Goal: Task Accomplishment & Management: Manage account settings

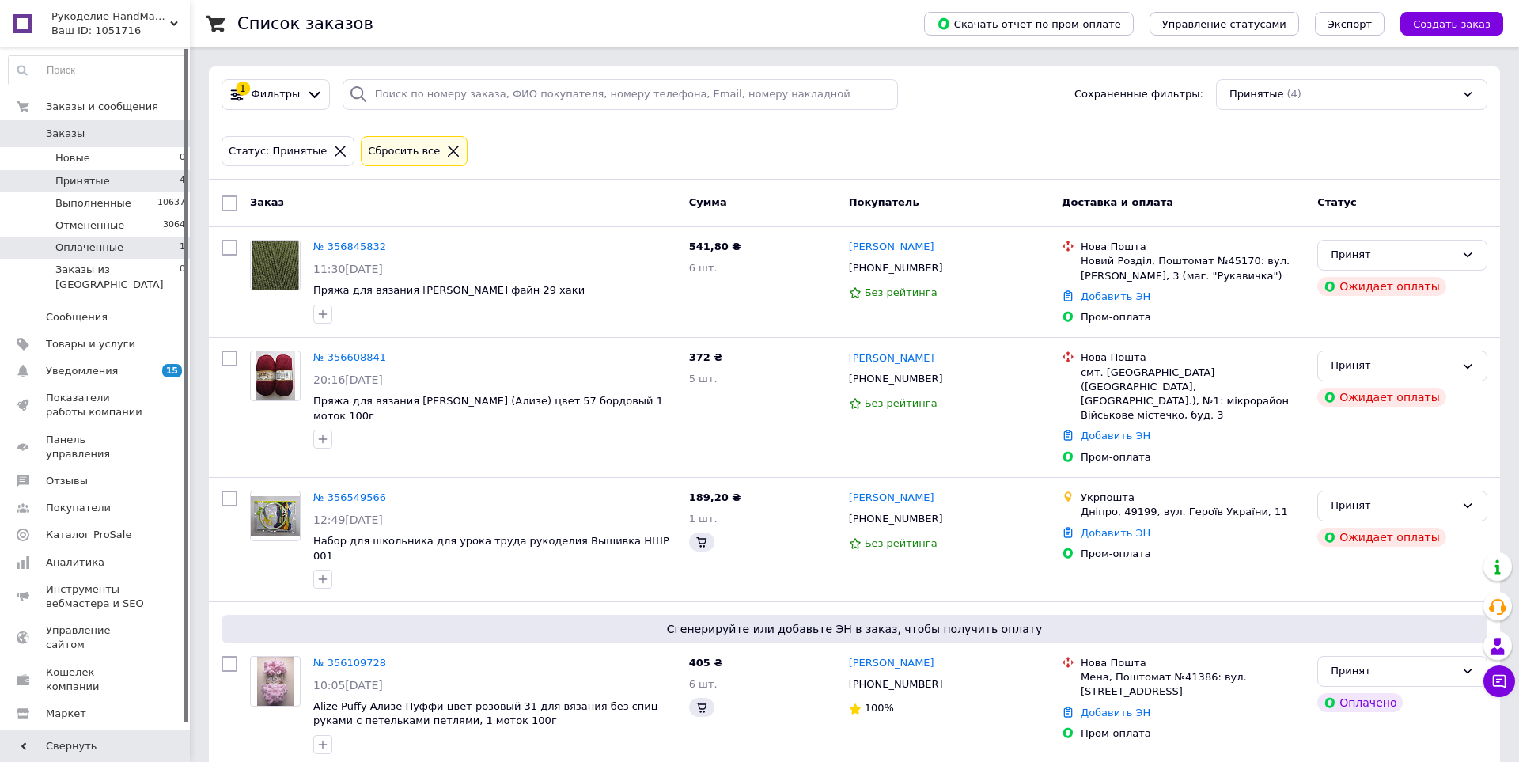
click at [135, 252] on li "Оплаченные 1" at bounding box center [97, 248] width 195 height 22
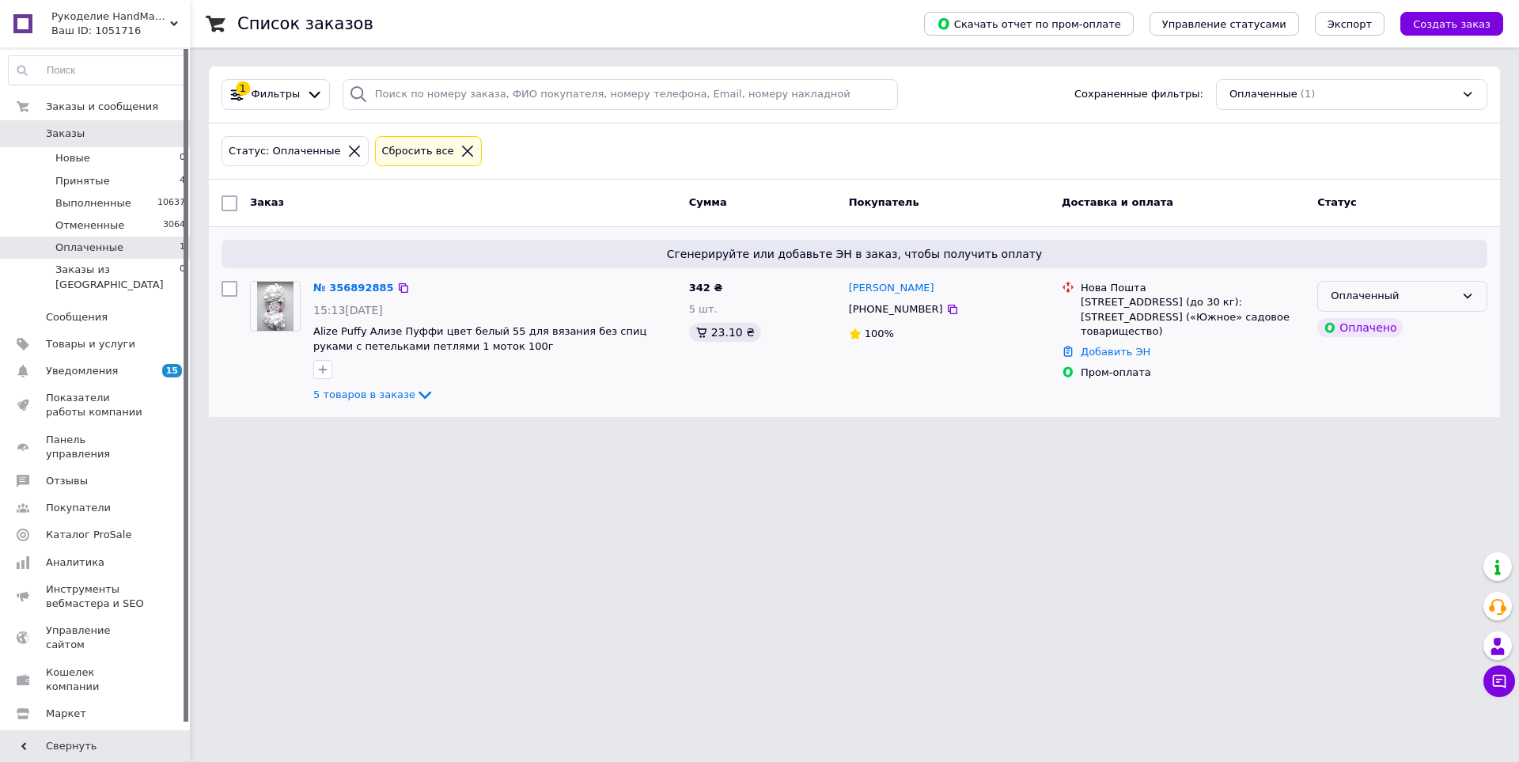
click at [1377, 296] on div "Оплаченный" at bounding box center [1393, 296] width 124 height 17
click at [1369, 331] on li "Принят" at bounding box center [1402, 329] width 169 height 29
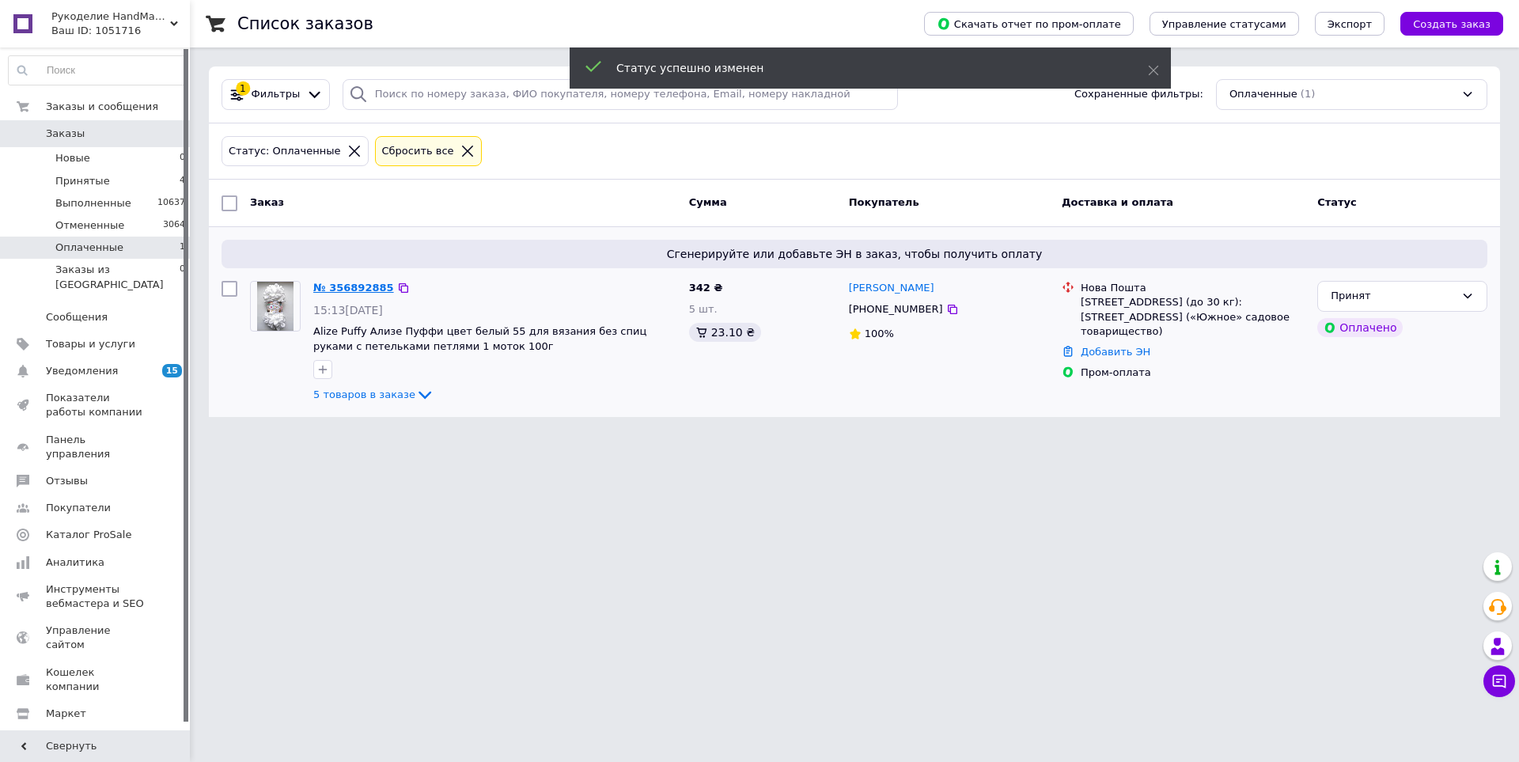
click at [345, 286] on link "№ 356892885" at bounding box center [353, 288] width 81 height 12
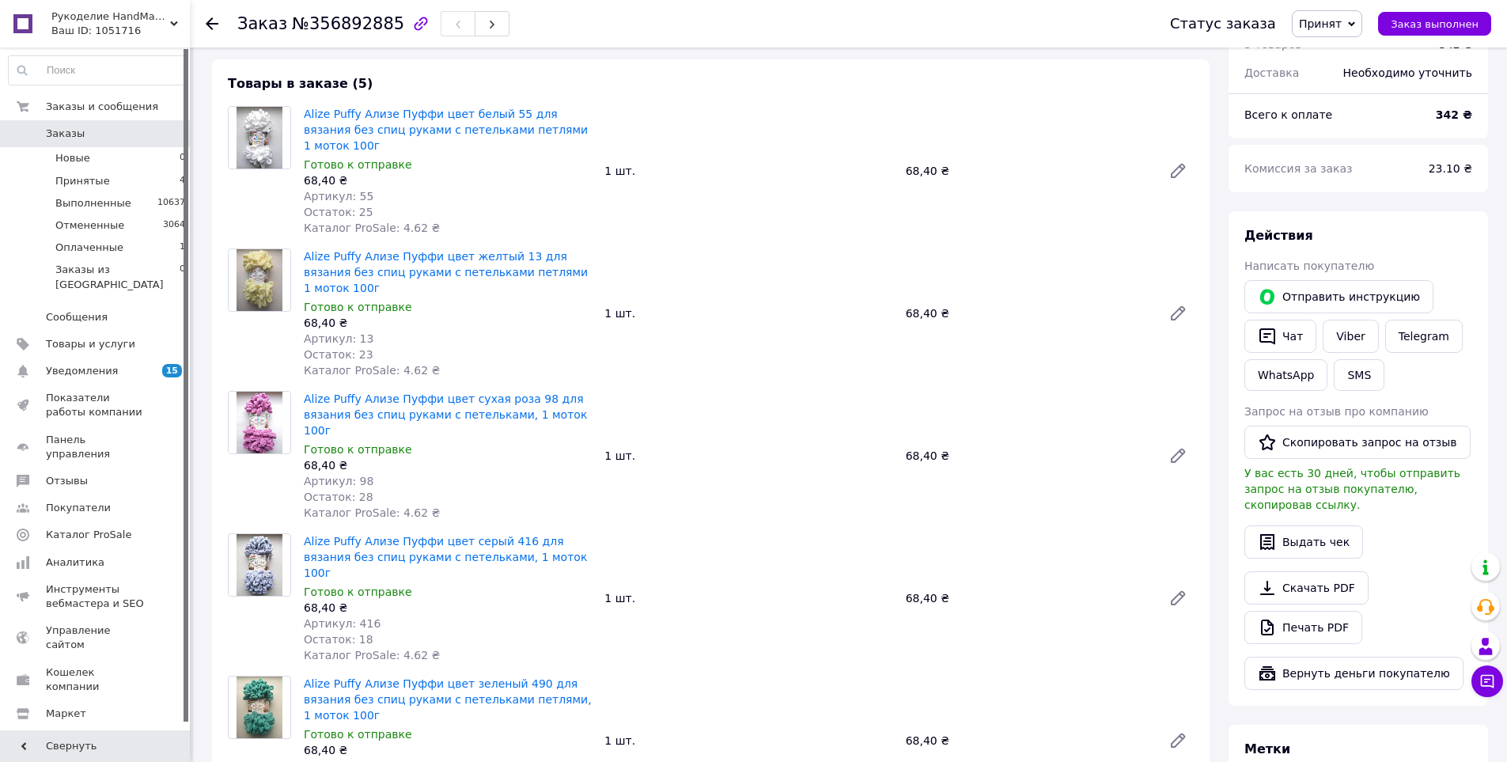
scroll to position [475, 0]
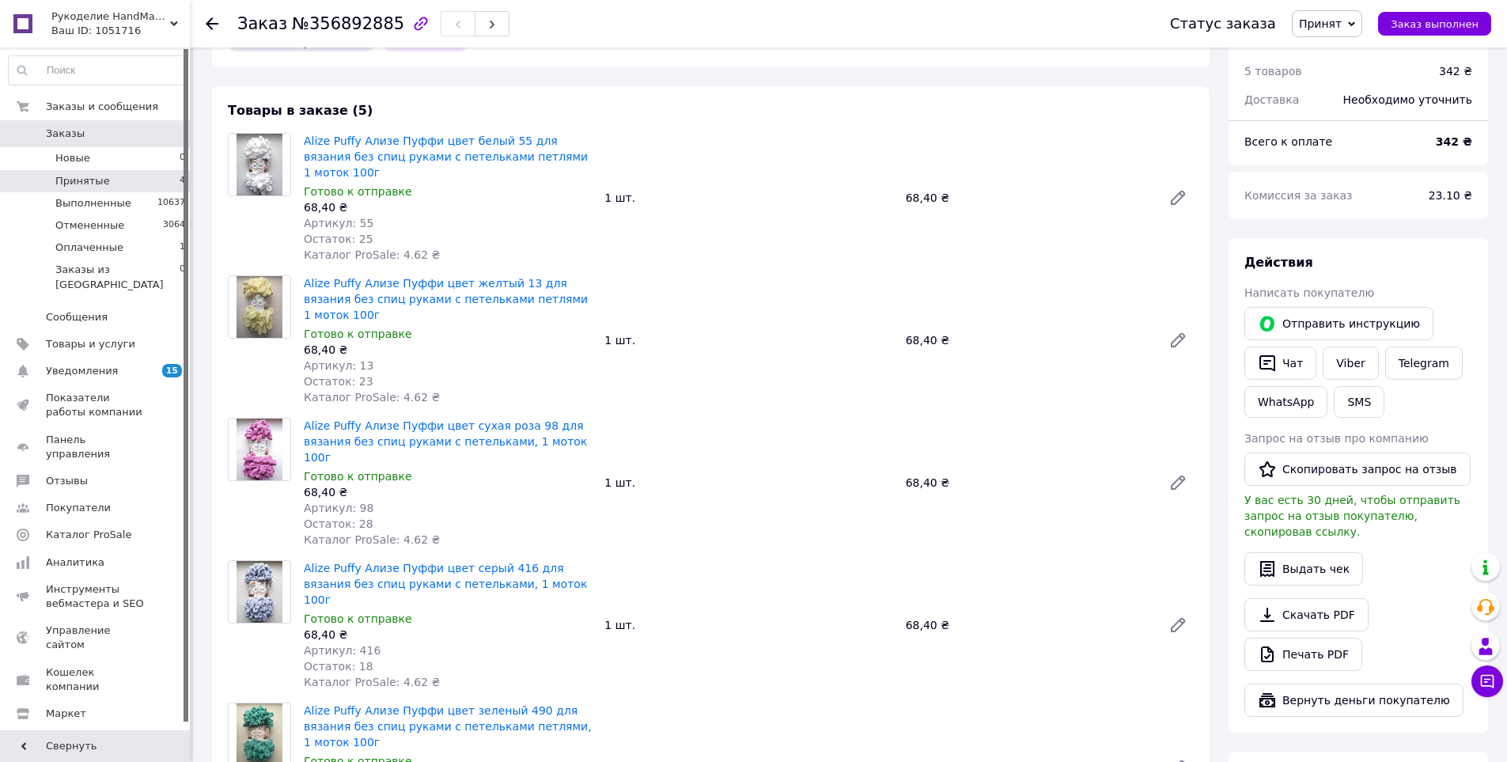
click at [110, 184] on li "Принятые 4" at bounding box center [97, 181] width 195 height 22
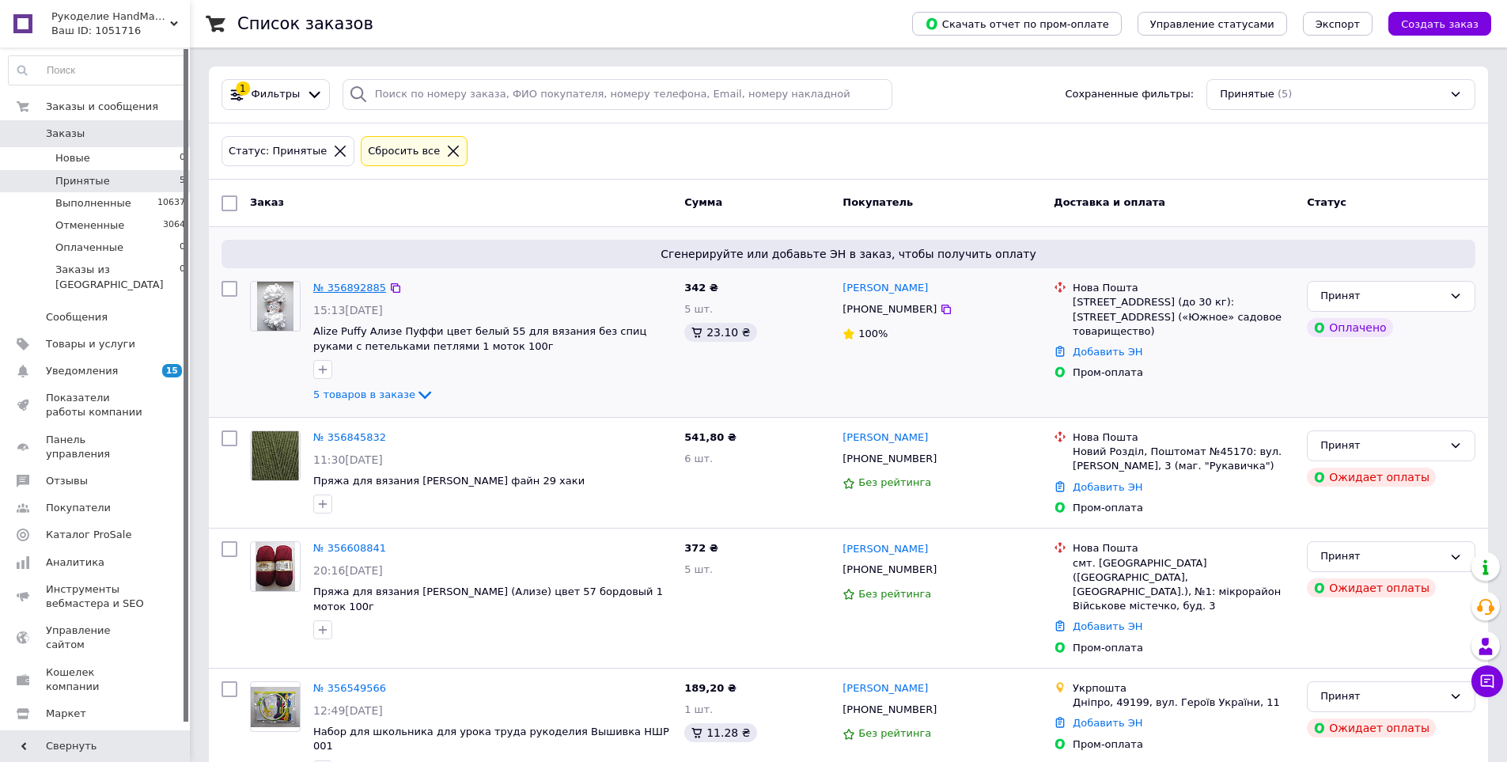
click at [338, 283] on link "№ 356892885" at bounding box center [349, 288] width 73 height 12
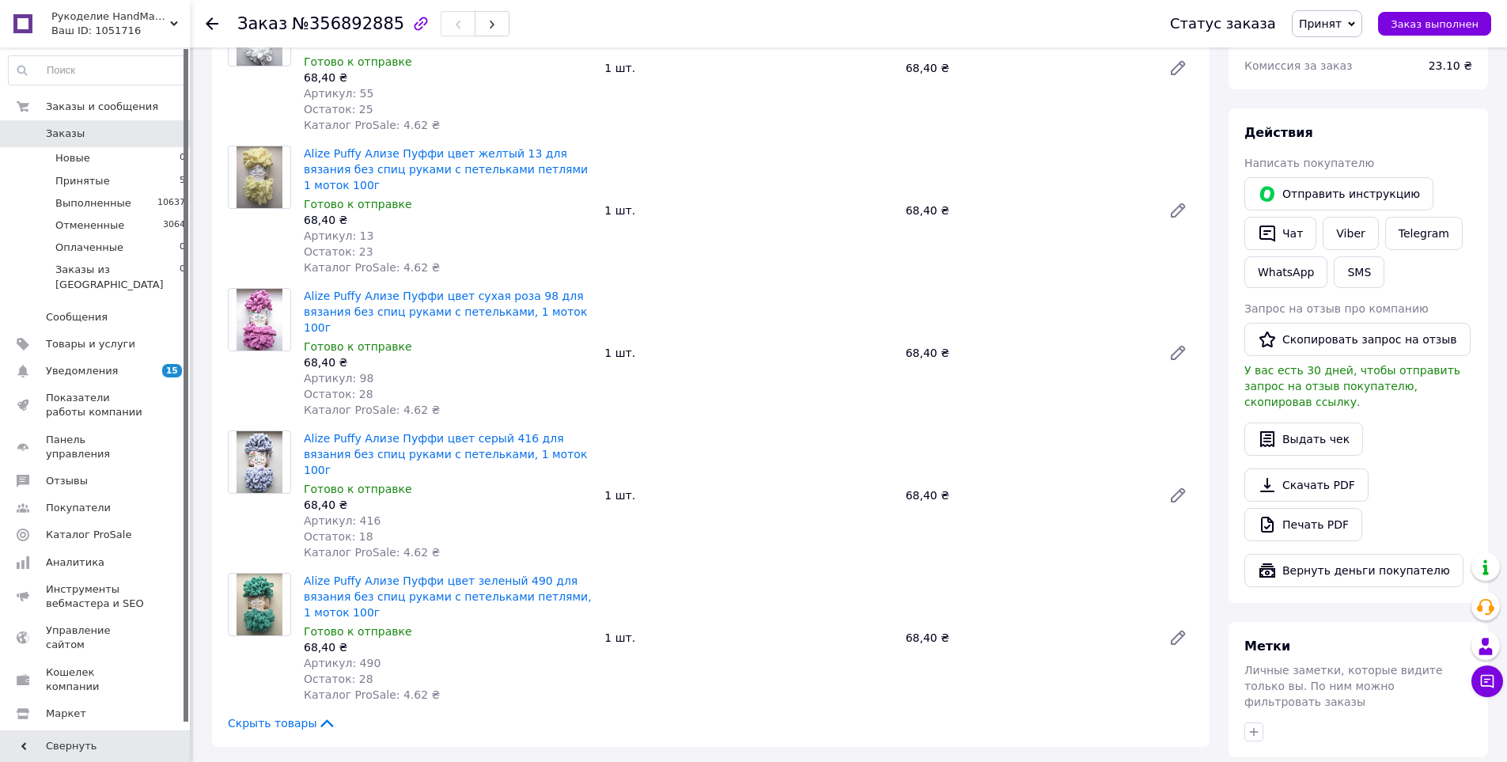
scroll to position [633, 0]
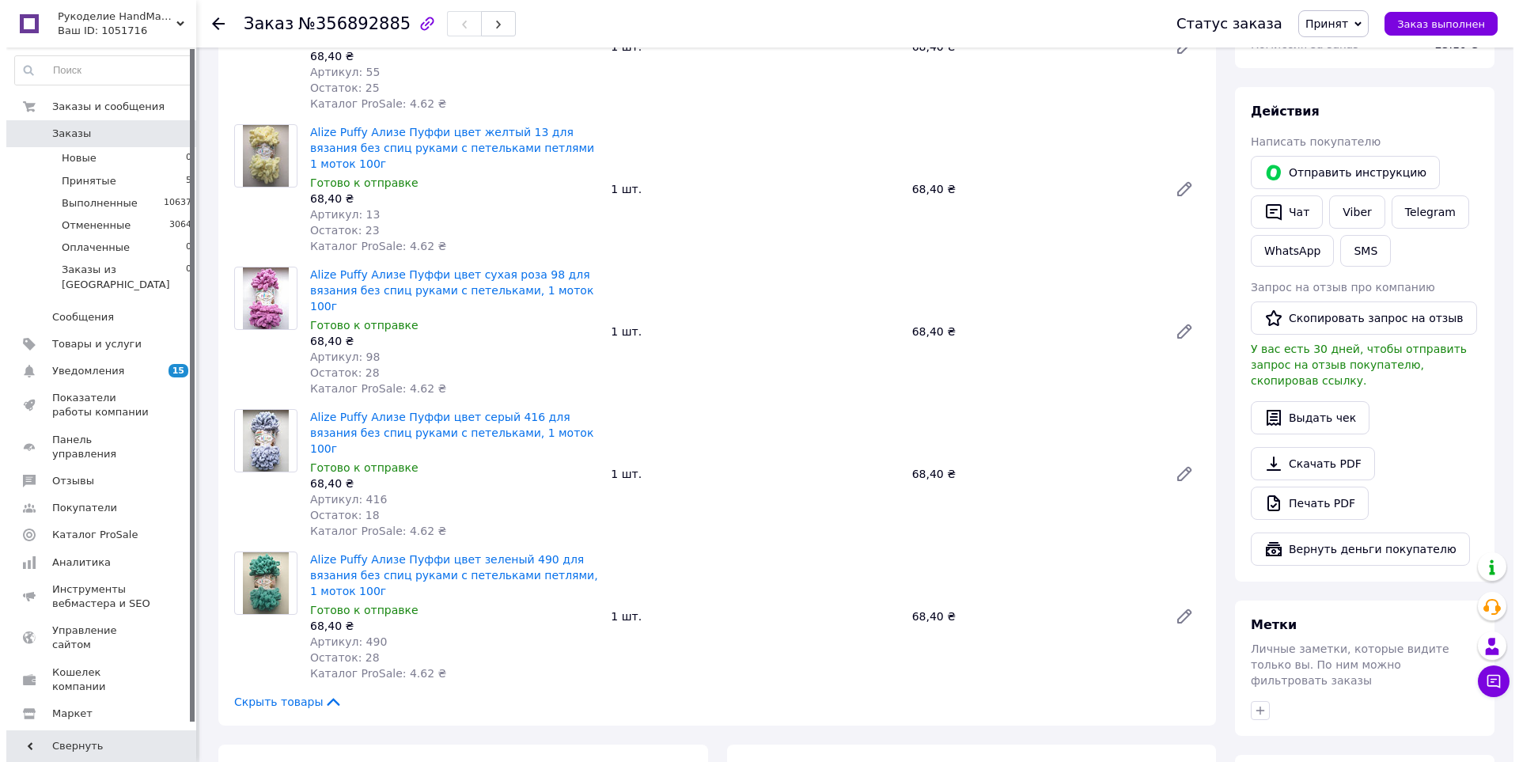
scroll to position [712, 0]
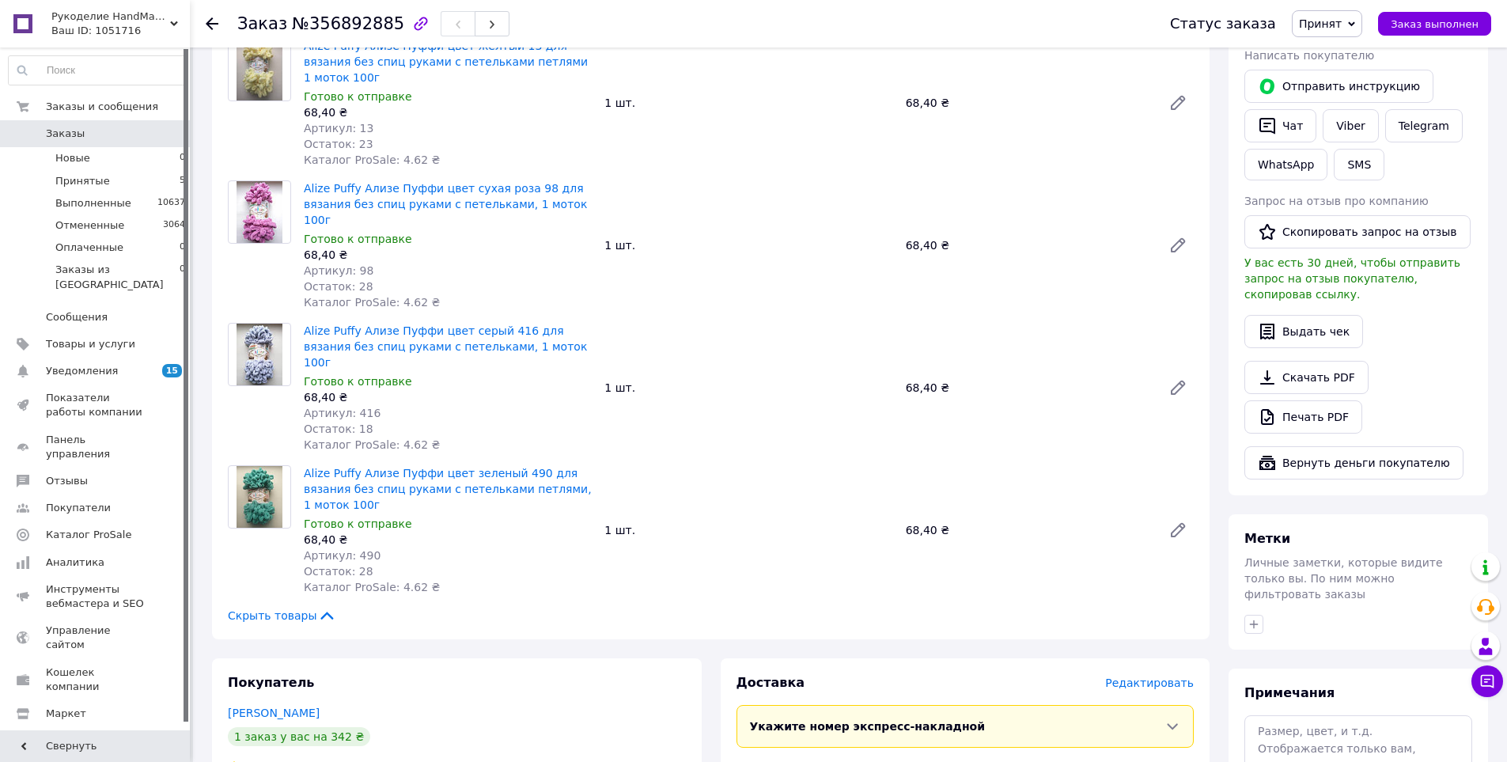
click at [1137, 676] on span "Редактировать" at bounding box center [1149, 682] width 89 height 13
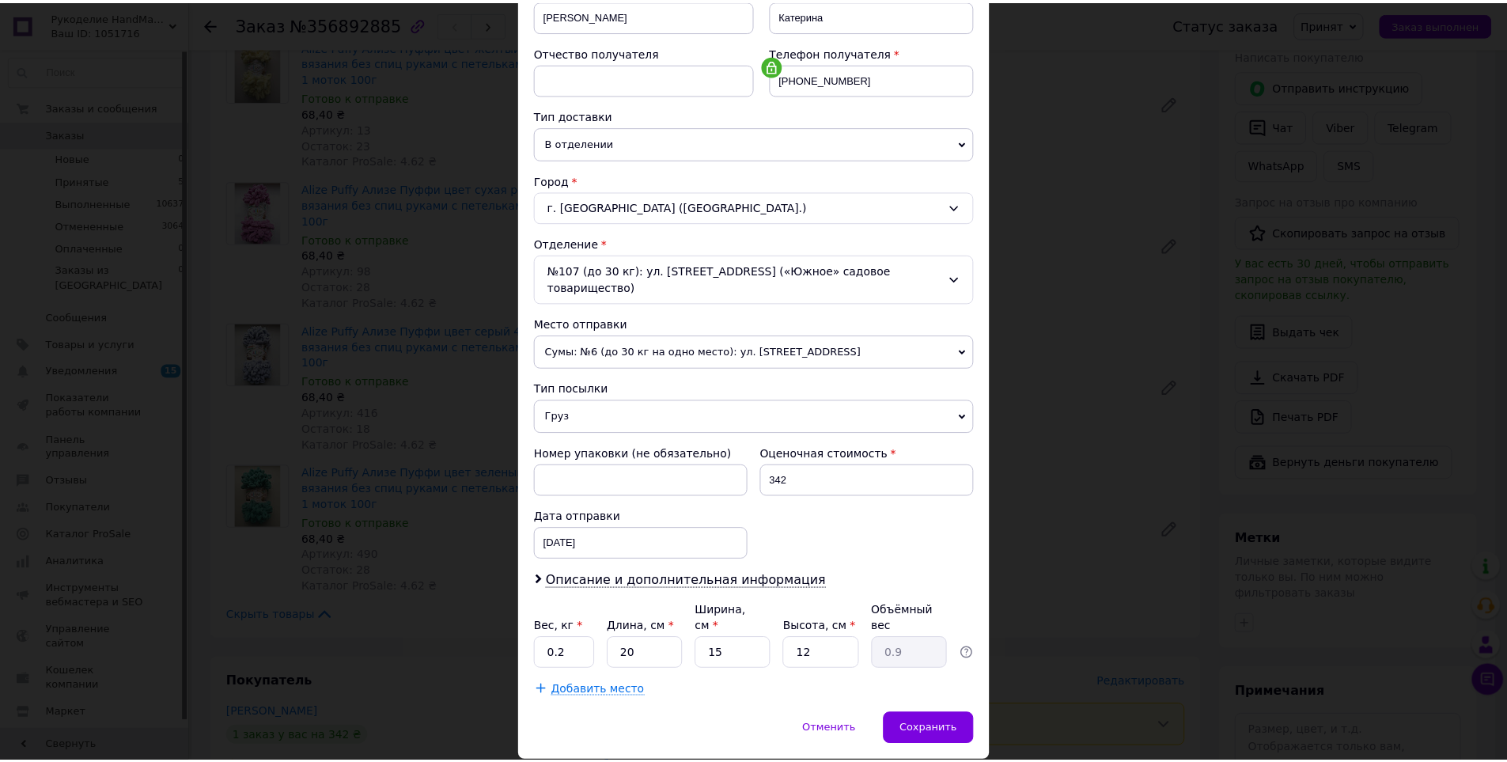
scroll to position [289, 0]
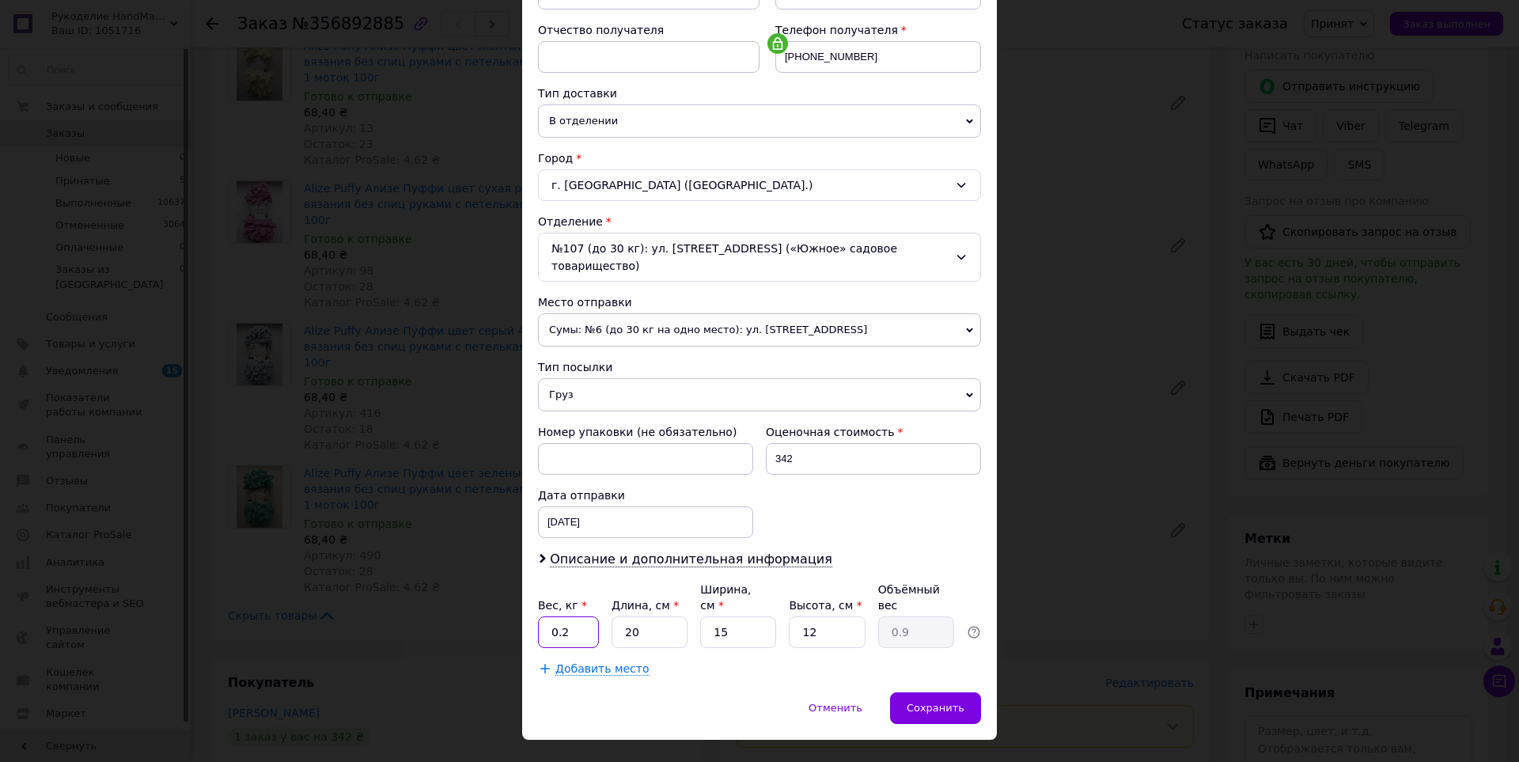
click at [569, 616] on input "0.2" at bounding box center [568, 632] width 61 height 32
type input "0.7"
type input "2"
type input "0.1"
type input "21"
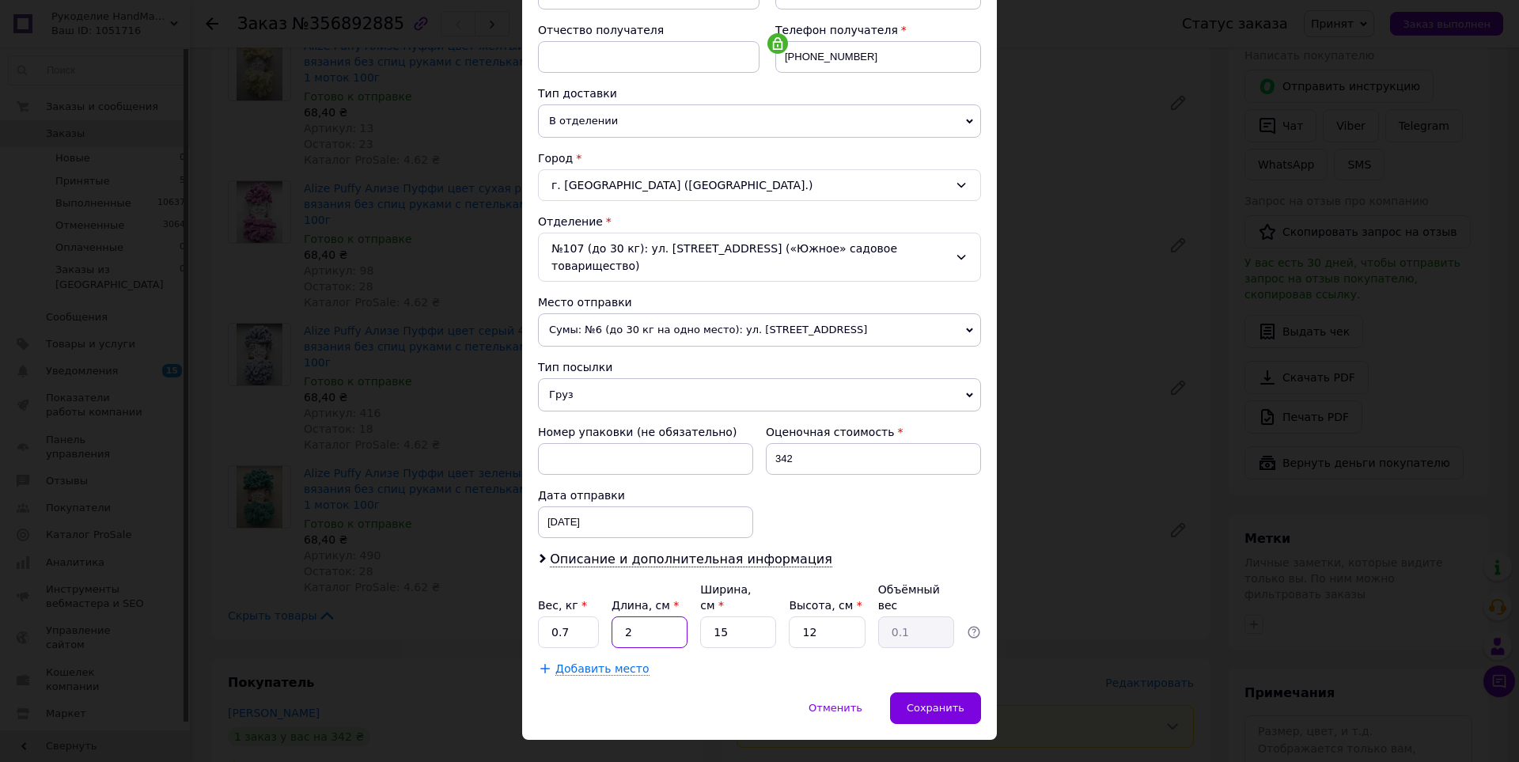
type input "0.95"
type input "21"
type input "2"
type input "0.13"
type input "21"
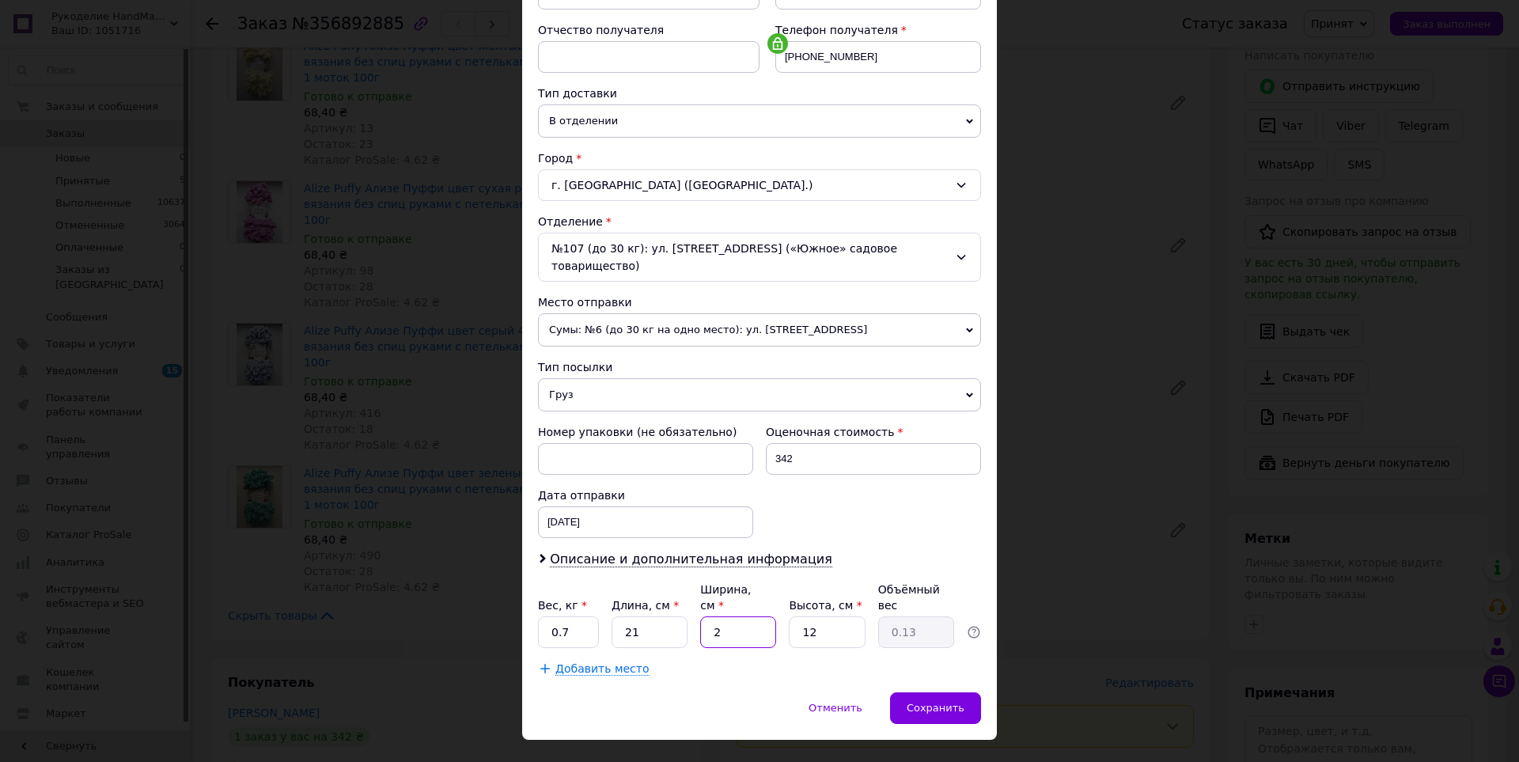
type input "1.32"
type input "21"
type input "1"
type input "0.11"
type input "15"
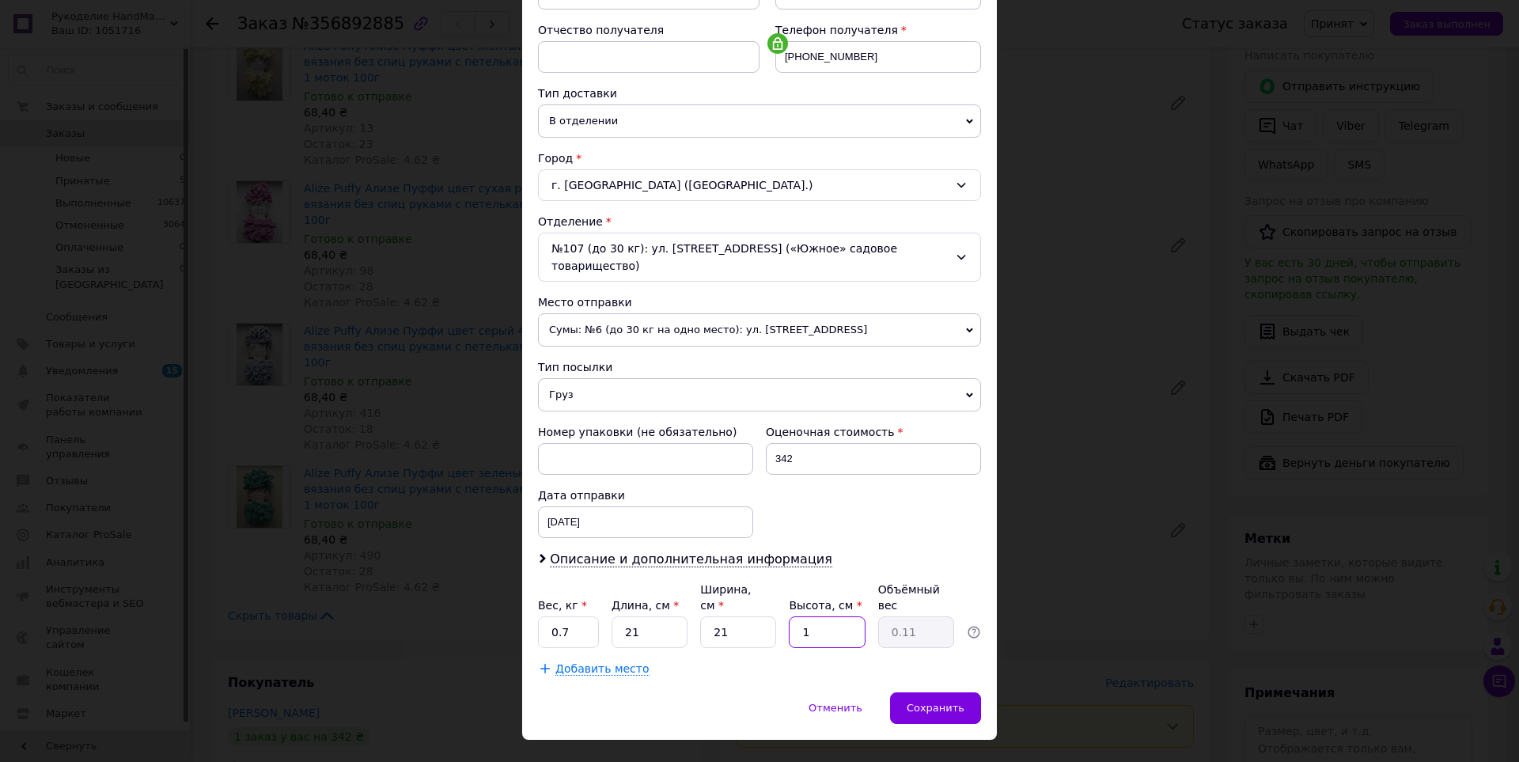
type input "1.65"
type input "15"
click at [961, 702] on span "Сохранить" at bounding box center [936, 708] width 58 height 12
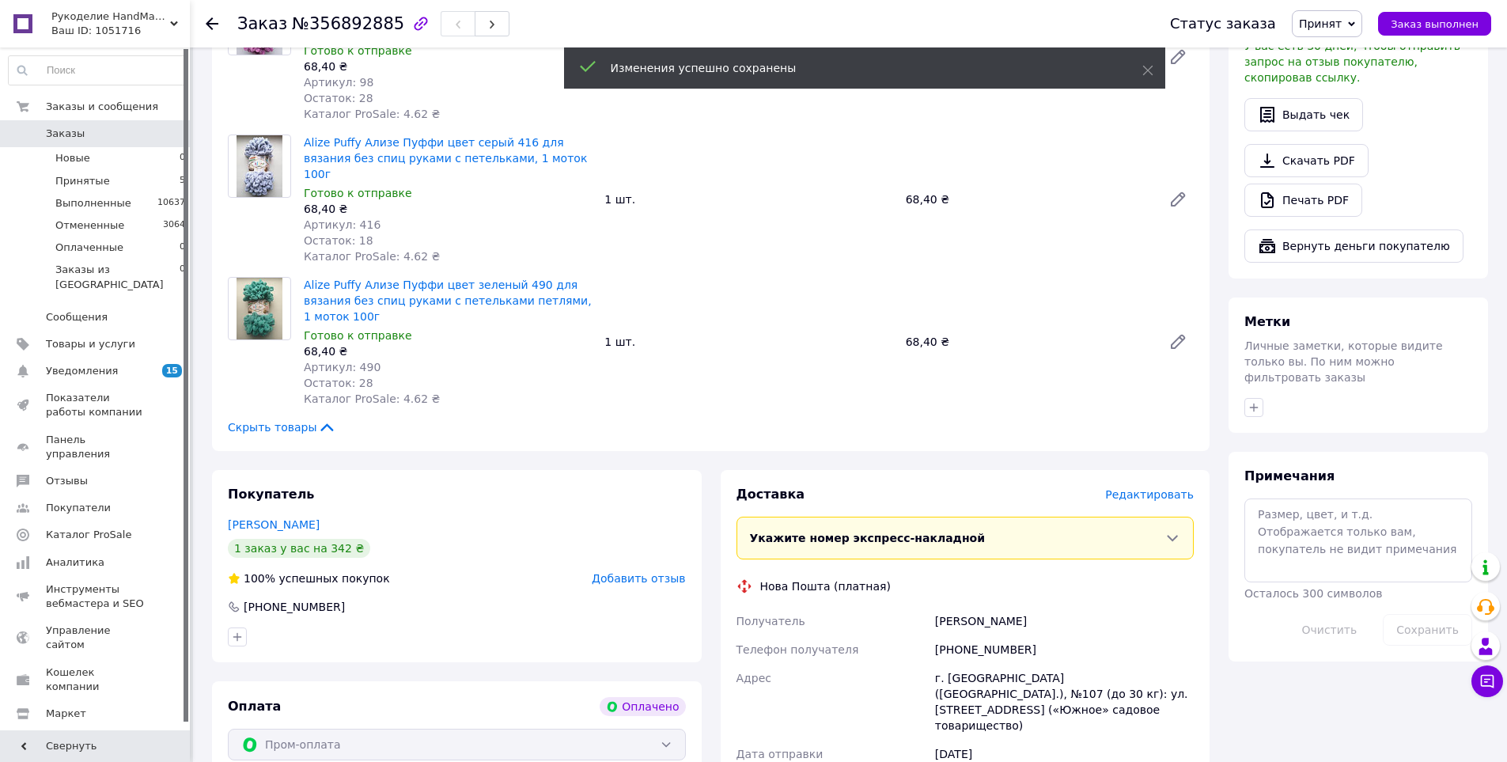
scroll to position [1029, 0]
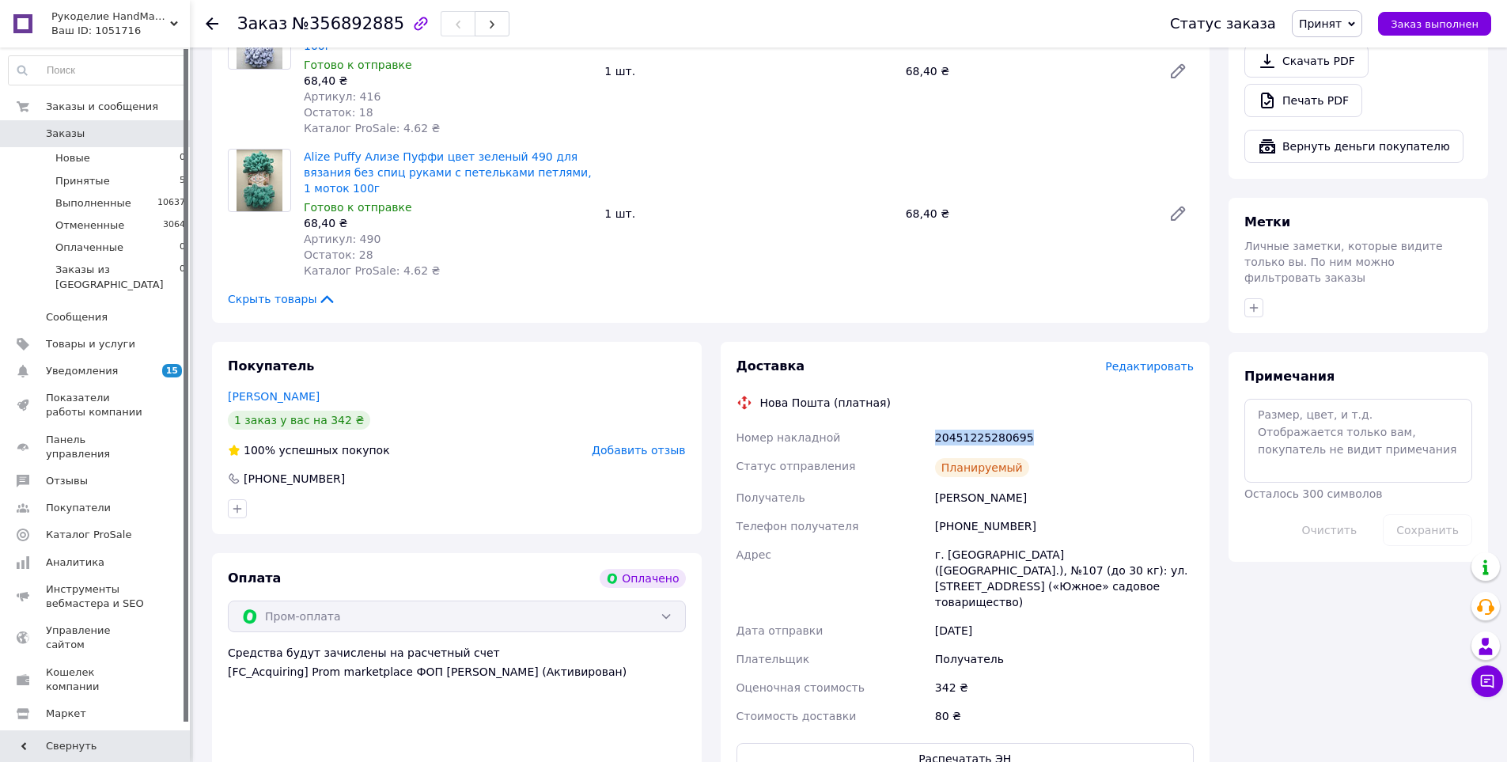
drag, startPoint x: 1020, startPoint y: 347, endPoint x: 933, endPoint y: 351, distance: 87.2
click at [933, 423] on div "20451225280695" at bounding box center [1064, 437] width 265 height 28
copy div "20451225280695"
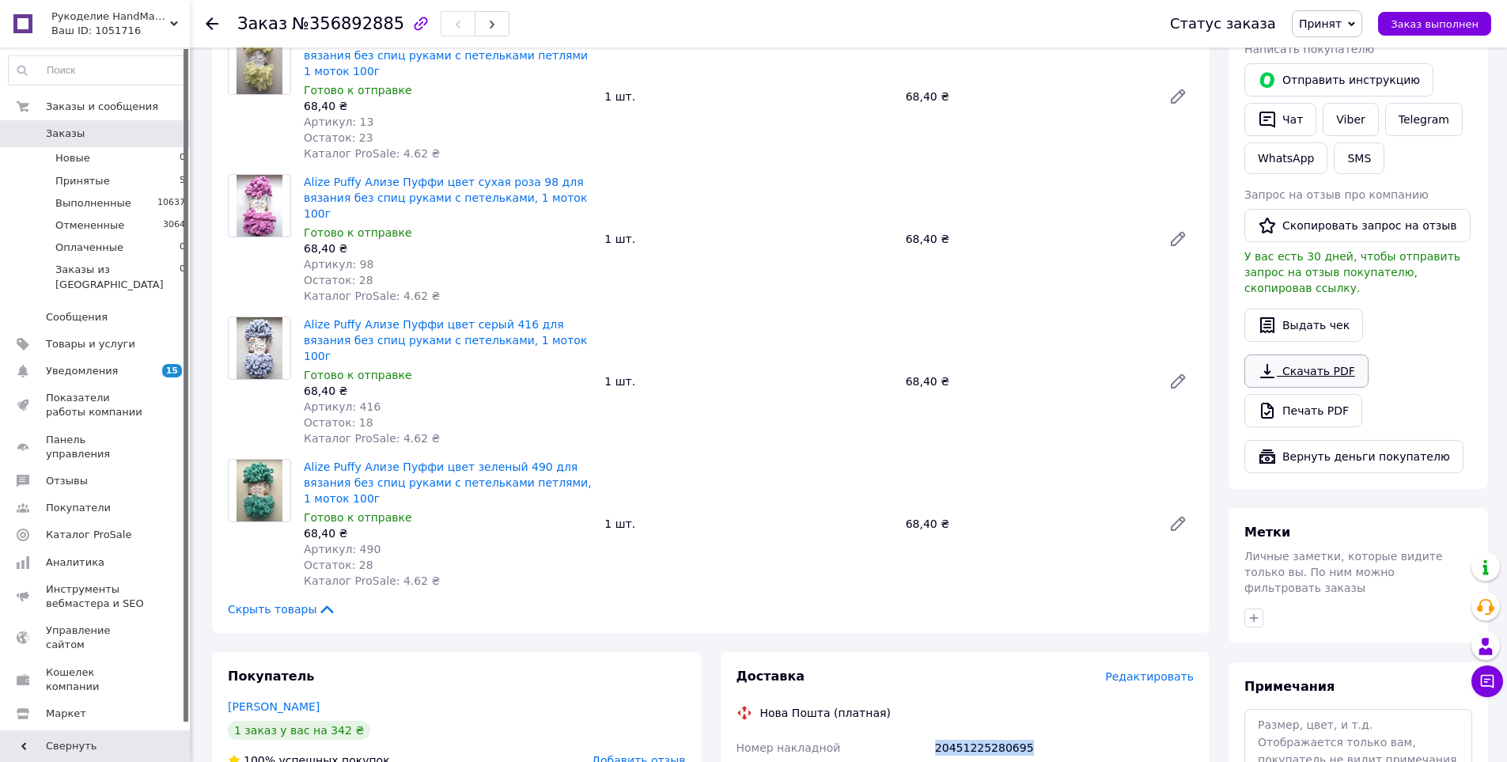
scroll to position [633, 0]
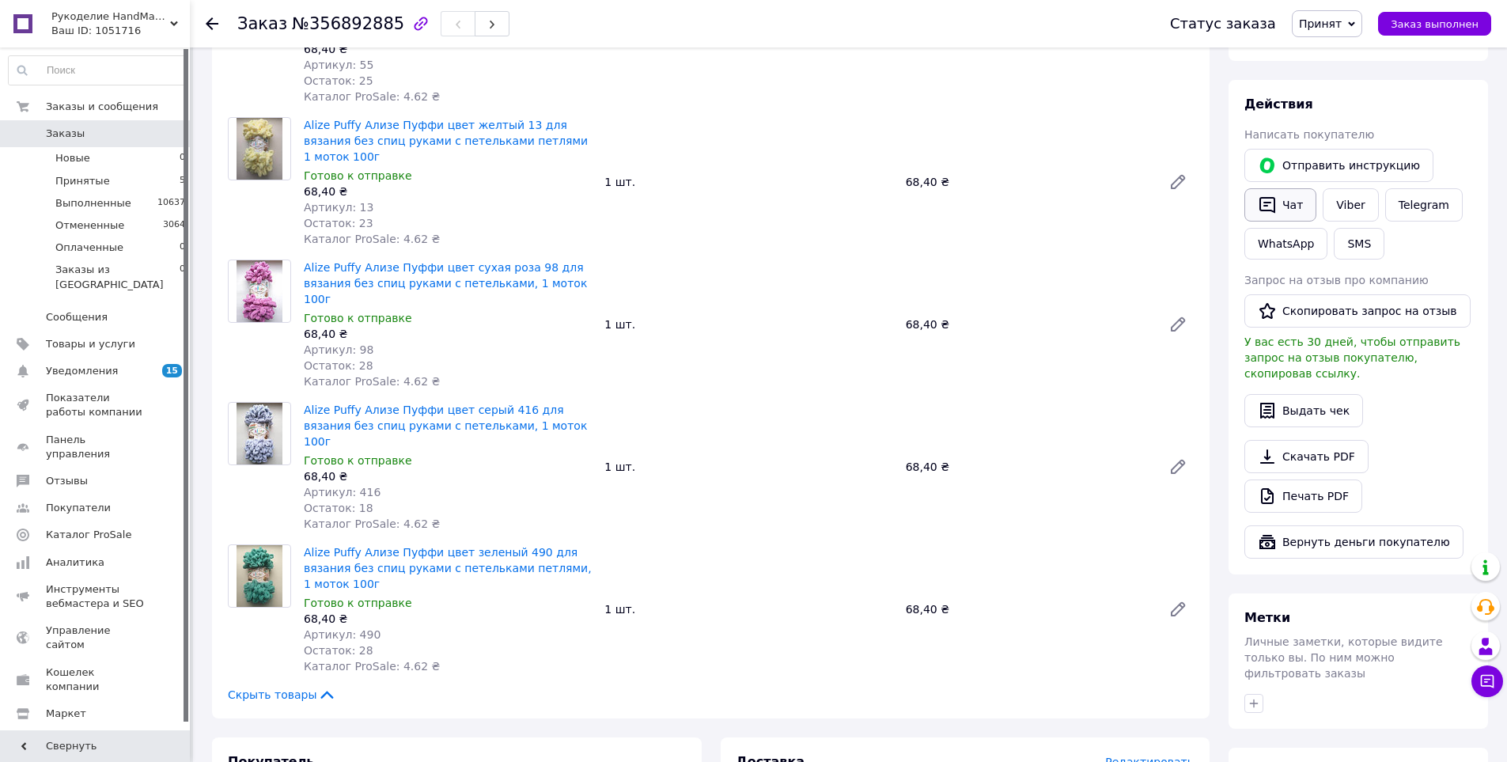
click at [1298, 193] on button "Чат" at bounding box center [1281, 204] width 72 height 33
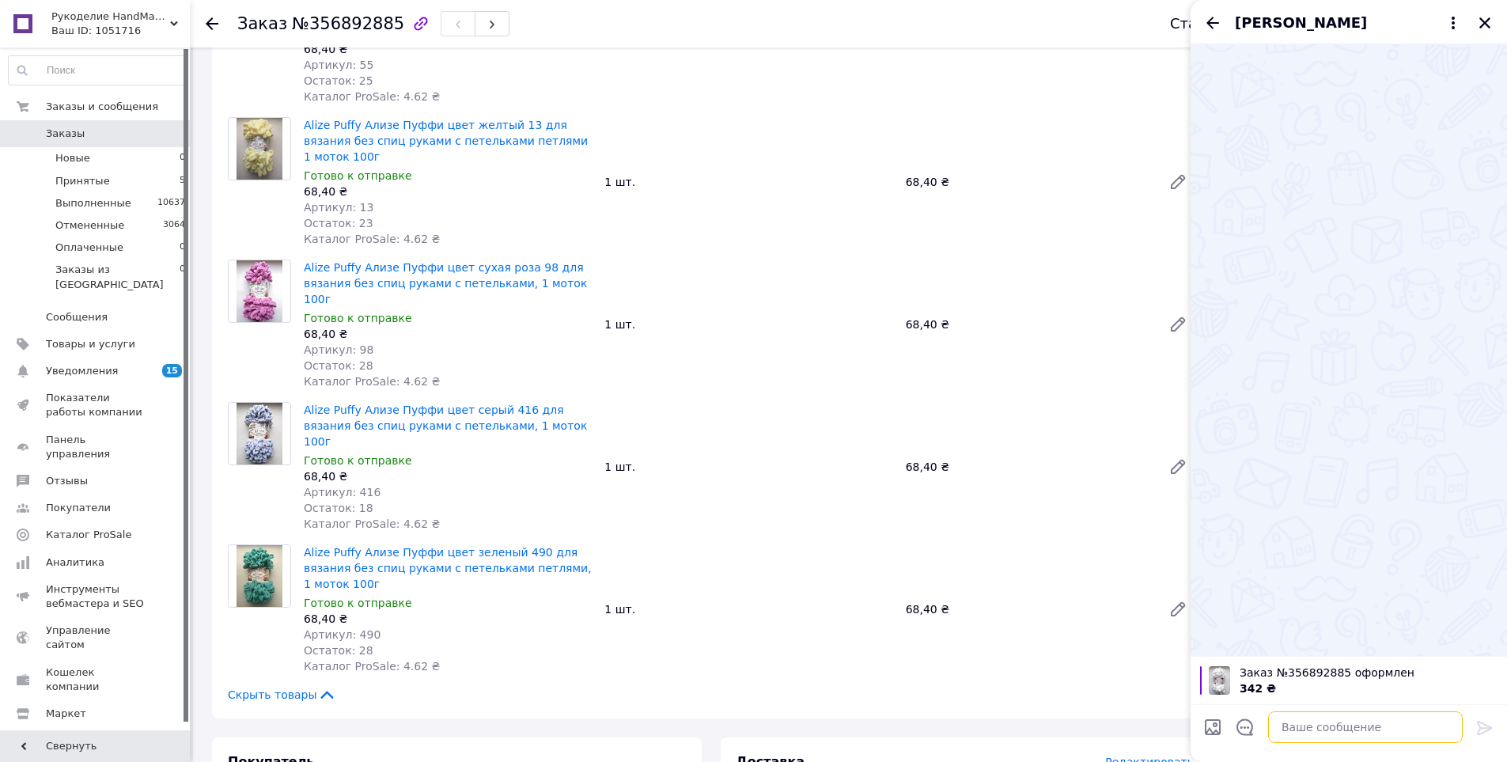
click at [1304, 729] on textarea at bounding box center [1365, 727] width 195 height 32
paste textarea "20451225280695"
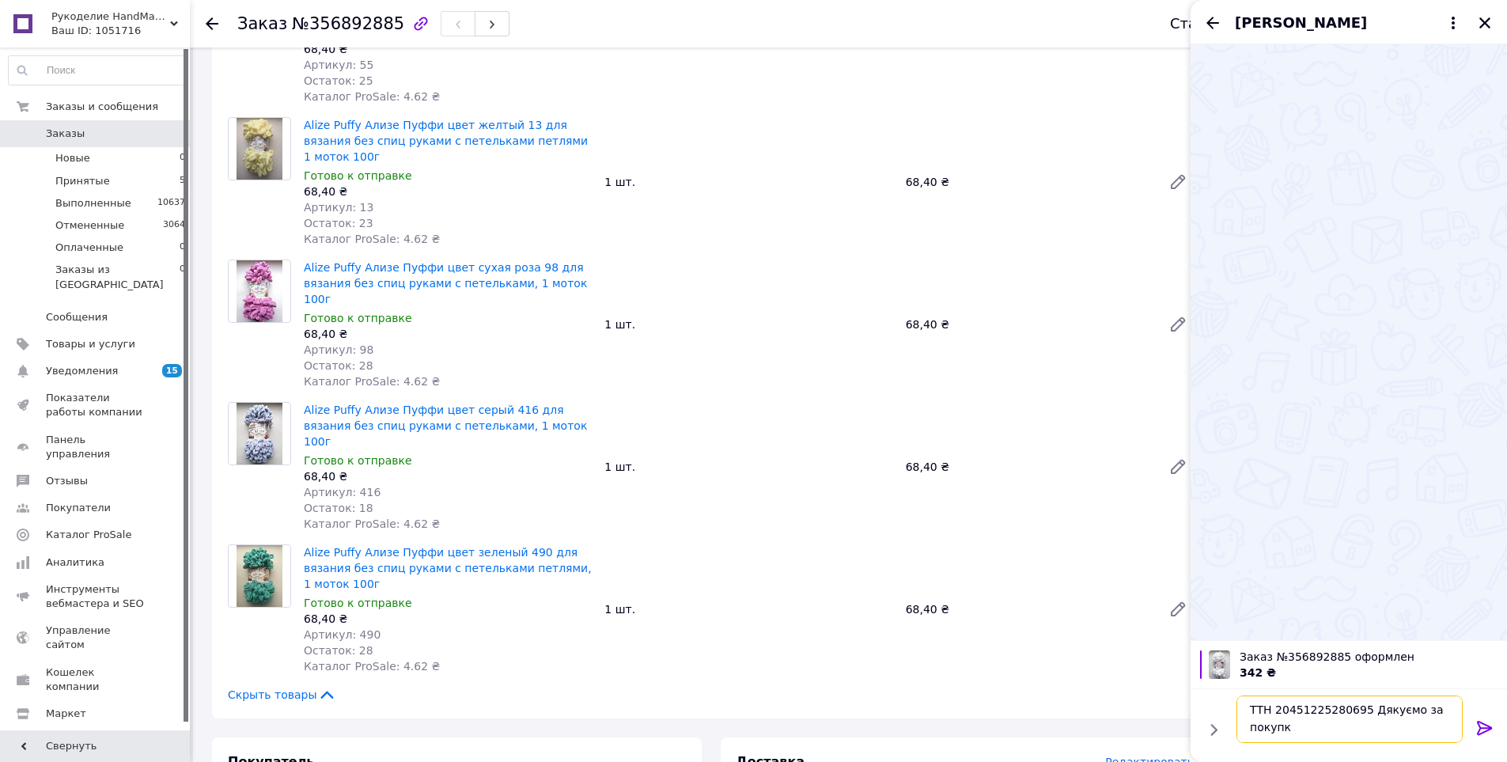
scroll to position [2, 0]
type textarea "ТТН 20451225280695 Дякуємо за покупку 💙💛"
click at [1486, 722] on icon at bounding box center [1485, 727] width 19 height 19
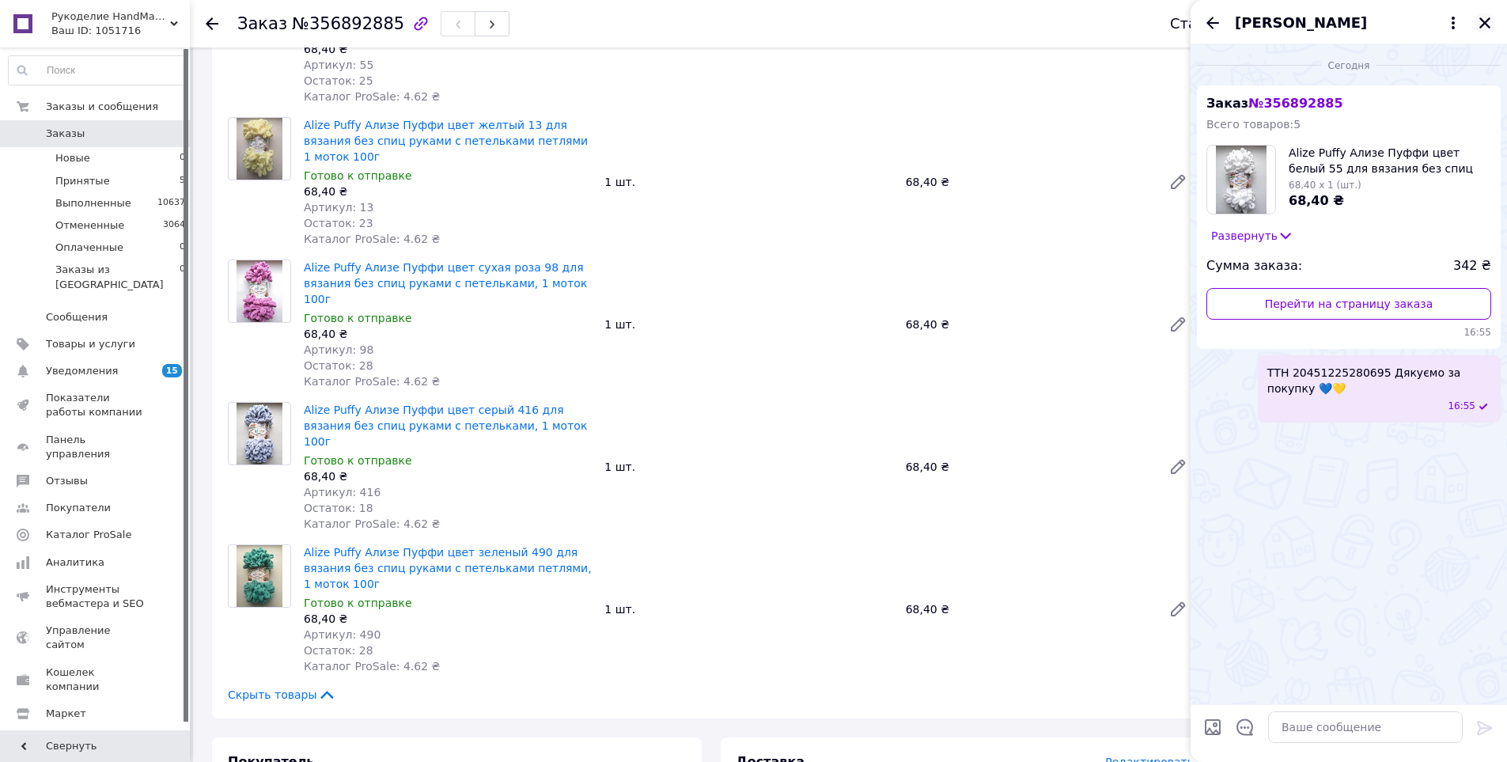
click at [1493, 25] on button "Закрыть" at bounding box center [1485, 22] width 19 height 19
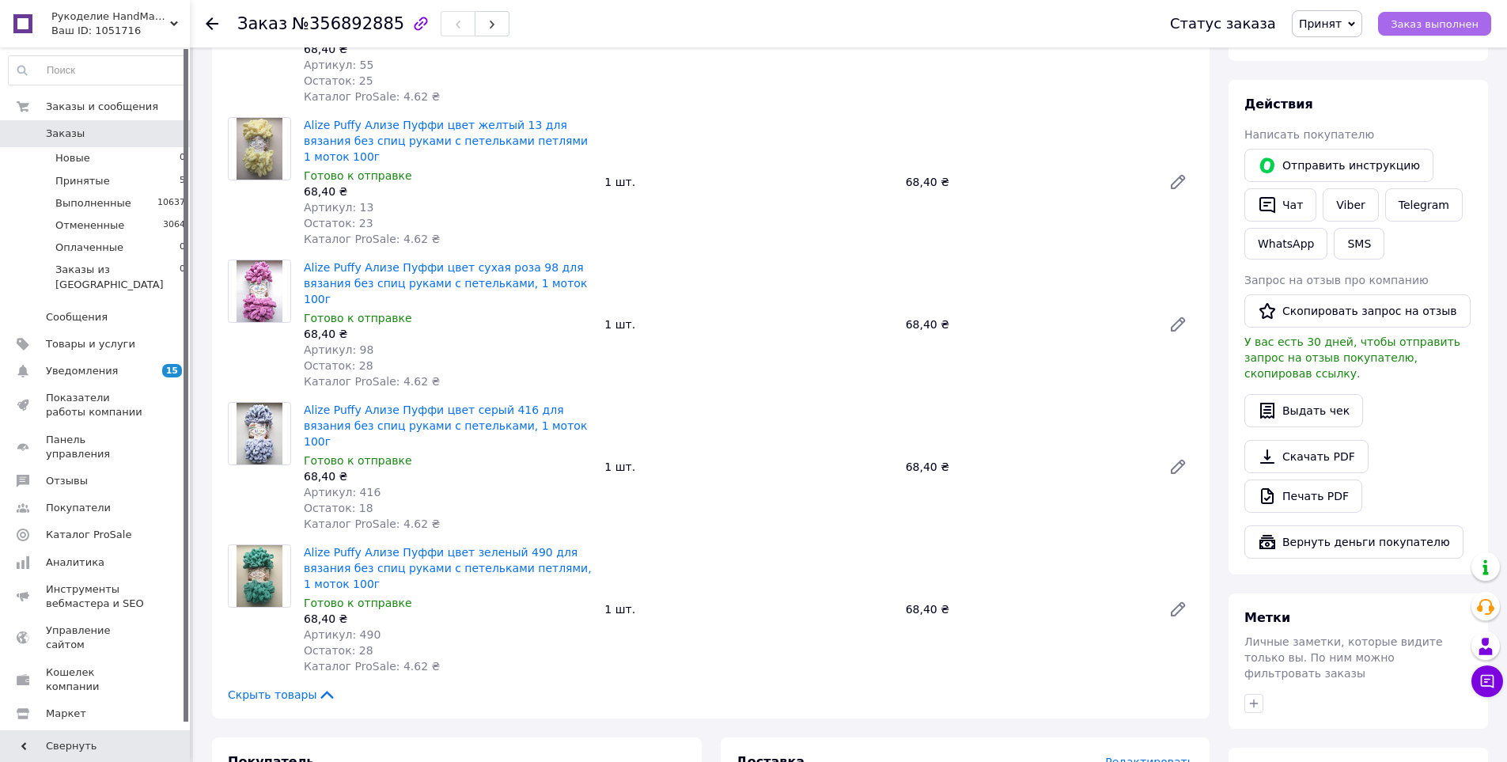
click at [1437, 15] on button "Заказ выполнен" at bounding box center [1434, 24] width 113 height 24
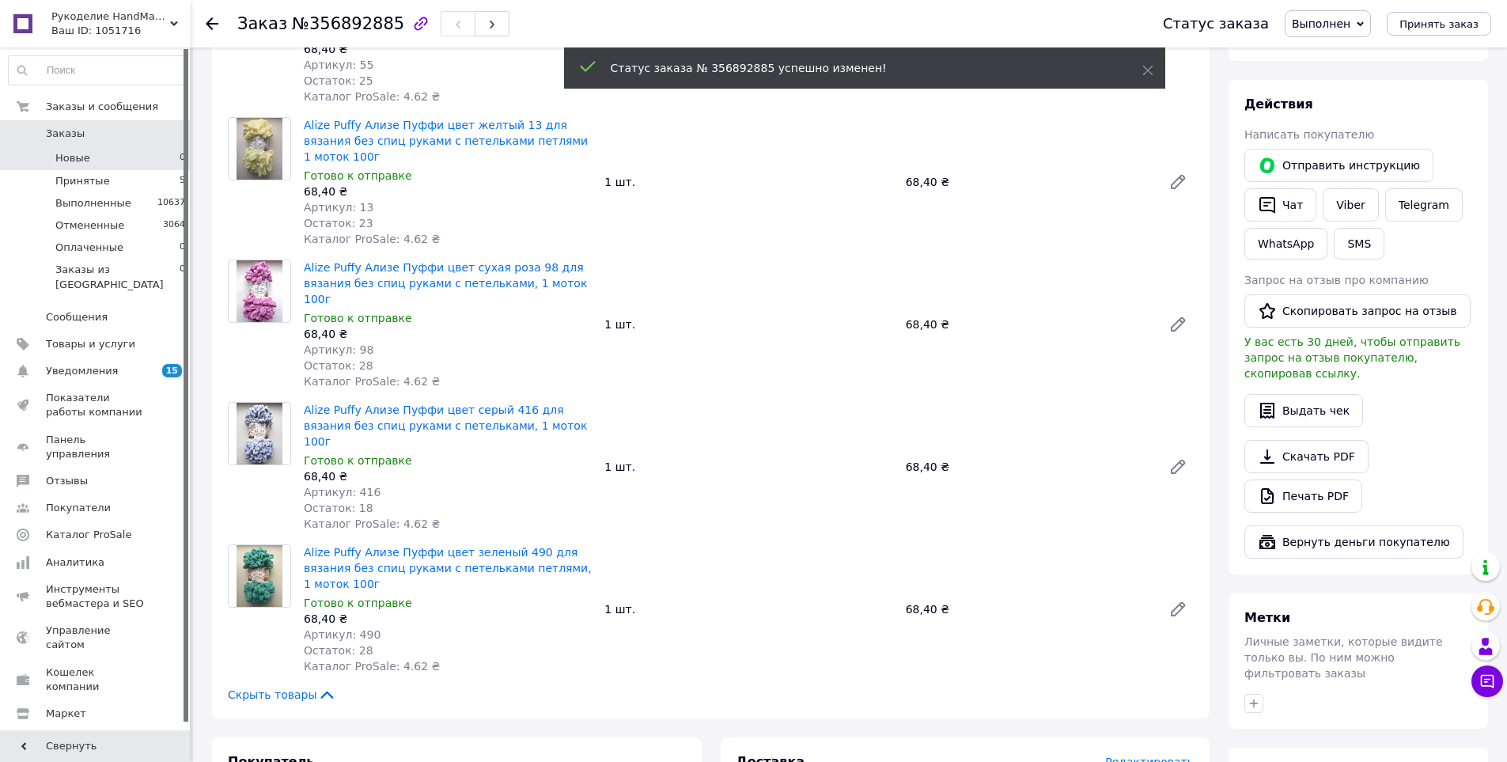
click at [116, 157] on li "Новые 0" at bounding box center [97, 158] width 195 height 22
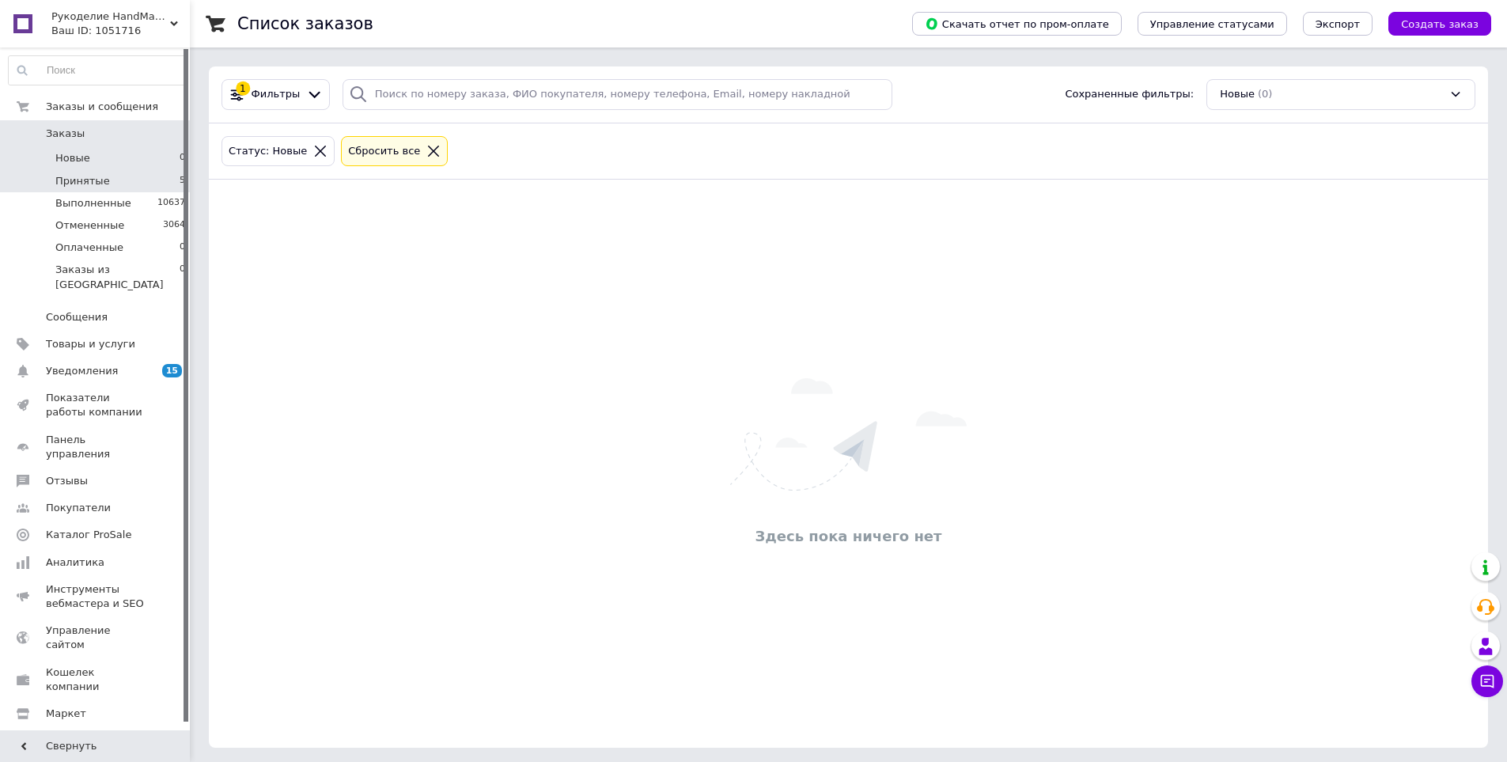
click at [129, 180] on li "Принятые 5" at bounding box center [97, 181] width 195 height 22
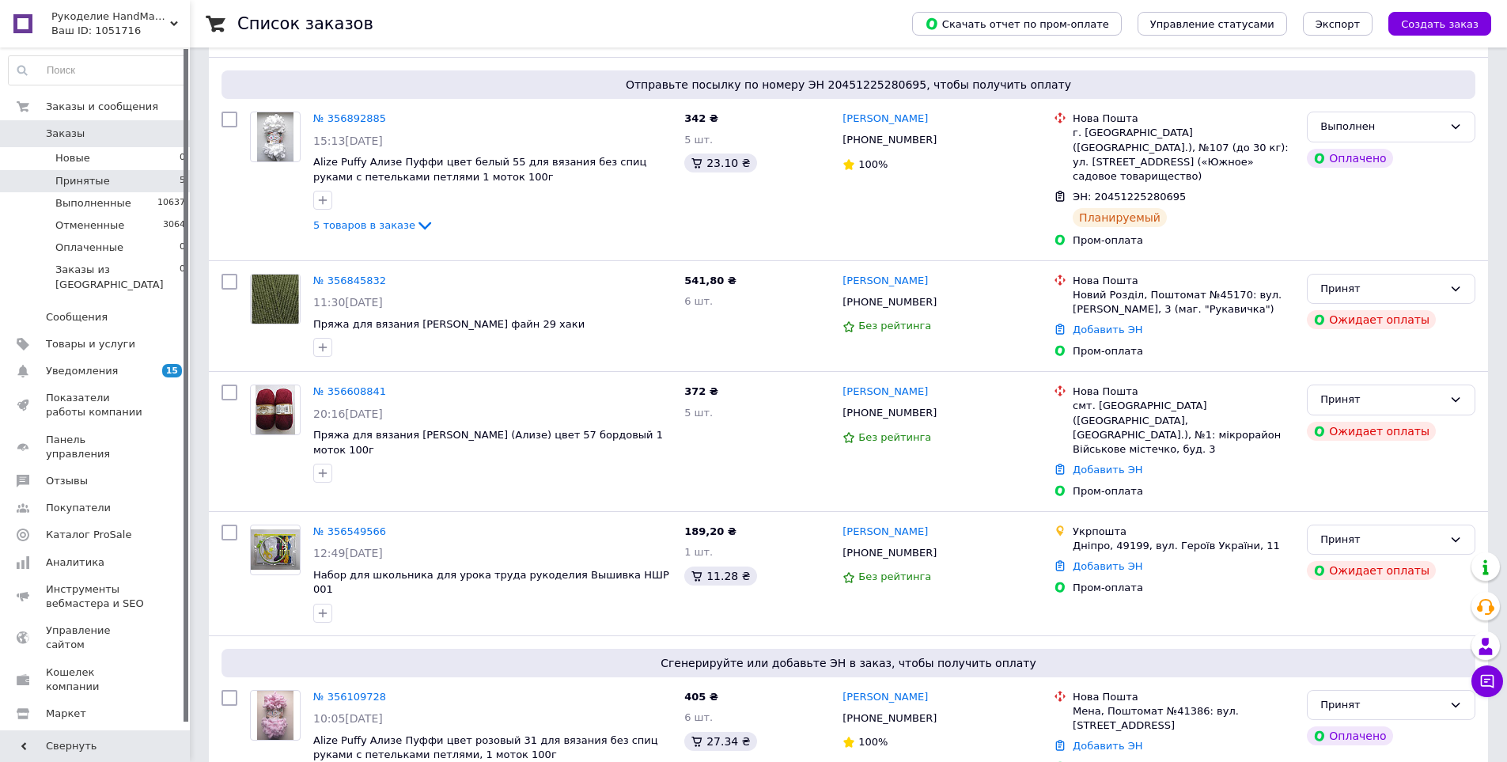
scroll to position [185, 0]
